Goal: Check status: Check status

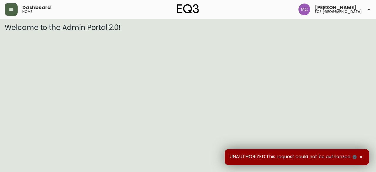
click at [11, 6] on button "button" at bounding box center [11, 9] width 13 height 13
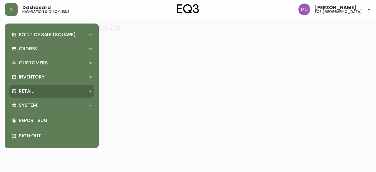
click at [33, 86] on div "Retail" at bounding box center [51, 91] width 85 height 13
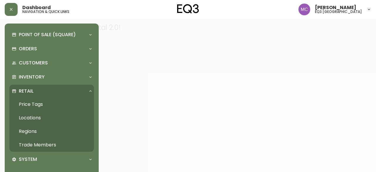
click at [28, 106] on link "Price Tags" at bounding box center [51, 104] width 85 height 14
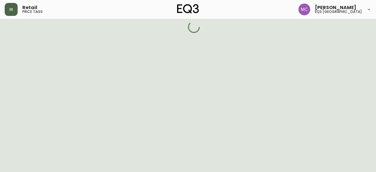
click at [9, 7] on button "button" at bounding box center [11, 9] width 13 height 13
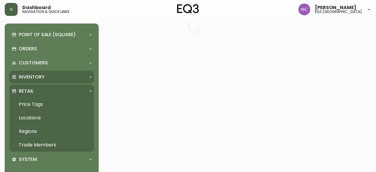
click at [32, 77] on p "Inventory" at bounding box center [32, 77] width 26 height 6
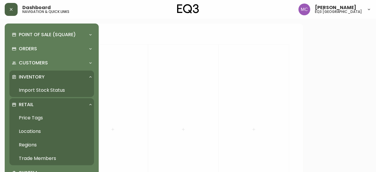
click at [35, 91] on link "Import Stock Status" at bounding box center [51, 90] width 85 height 14
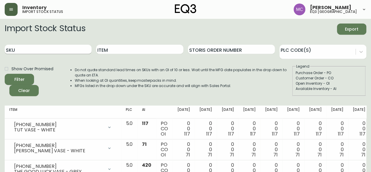
click at [33, 51] on input "SKU" at bounding box center [48, 49] width 87 height 9
paste input "[PHONE_NUMBER]"
type input "[PHONE_NUMBER]"
click at [5, 74] on button "Filter" at bounding box center [19, 79] width 29 height 11
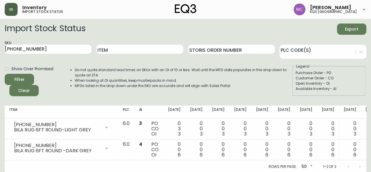
click at [1, 98] on main "Import Stock Status Export SKU [PHONE_NUMBER] Item Storis Order Number PLC Code…" at bounding box center [185, 96] width 371 height 154
